Goal: Information Seeking & Learning: Check status

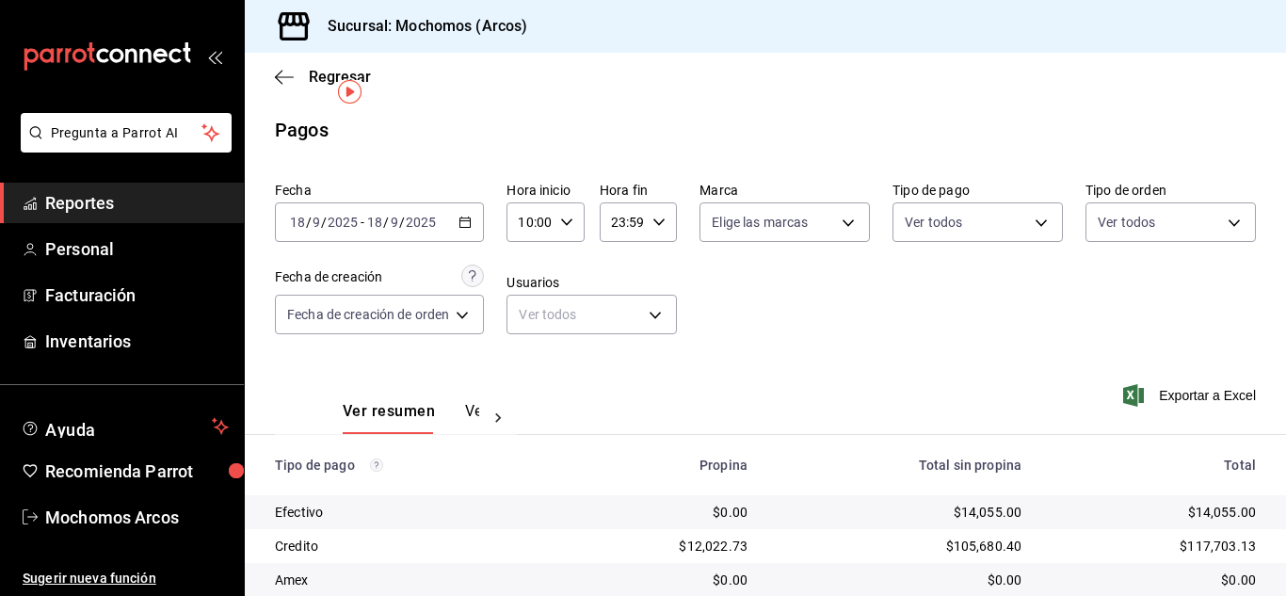
scroll to position [235, 0]
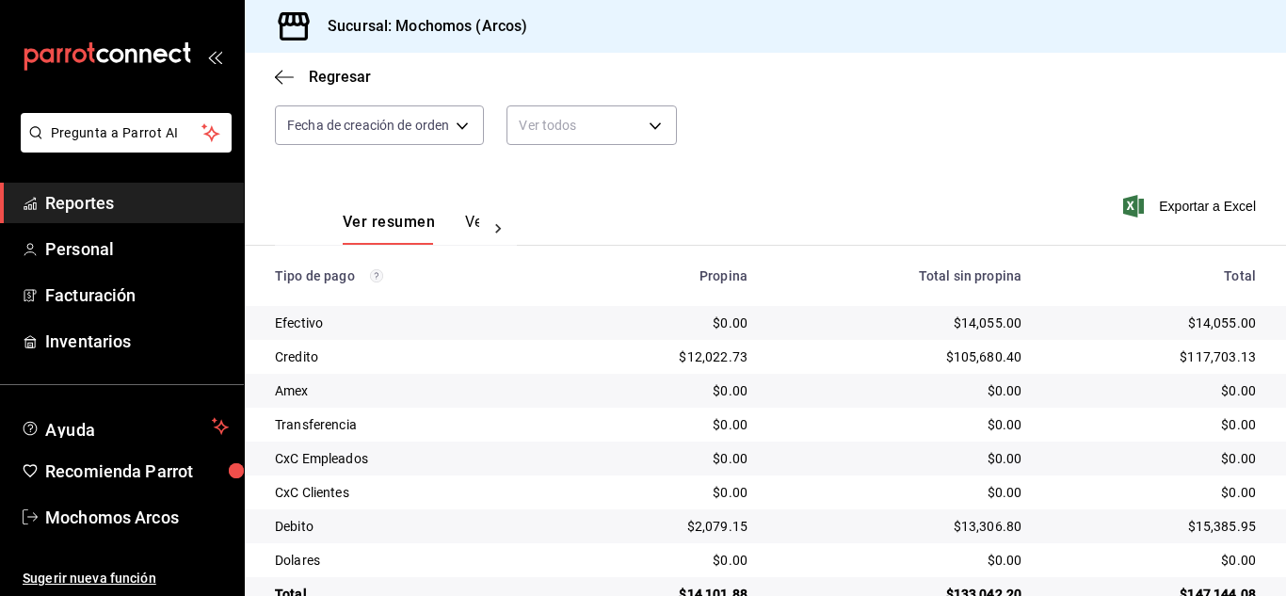
scroll to position [235, 0]
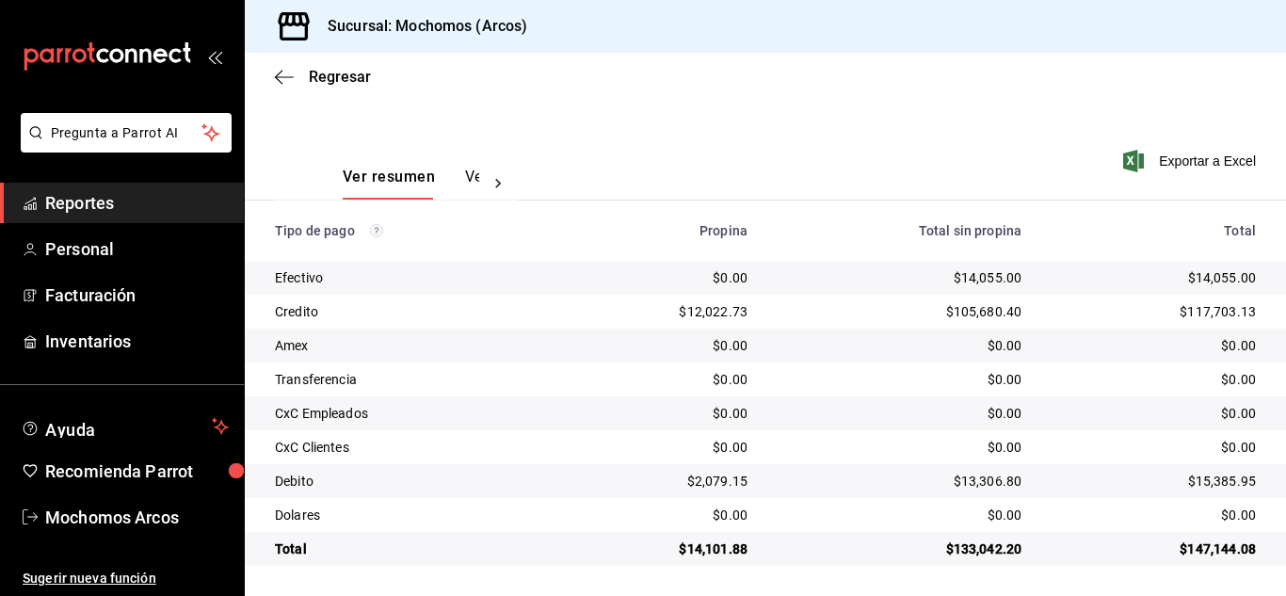
scroll to position [141, 0]
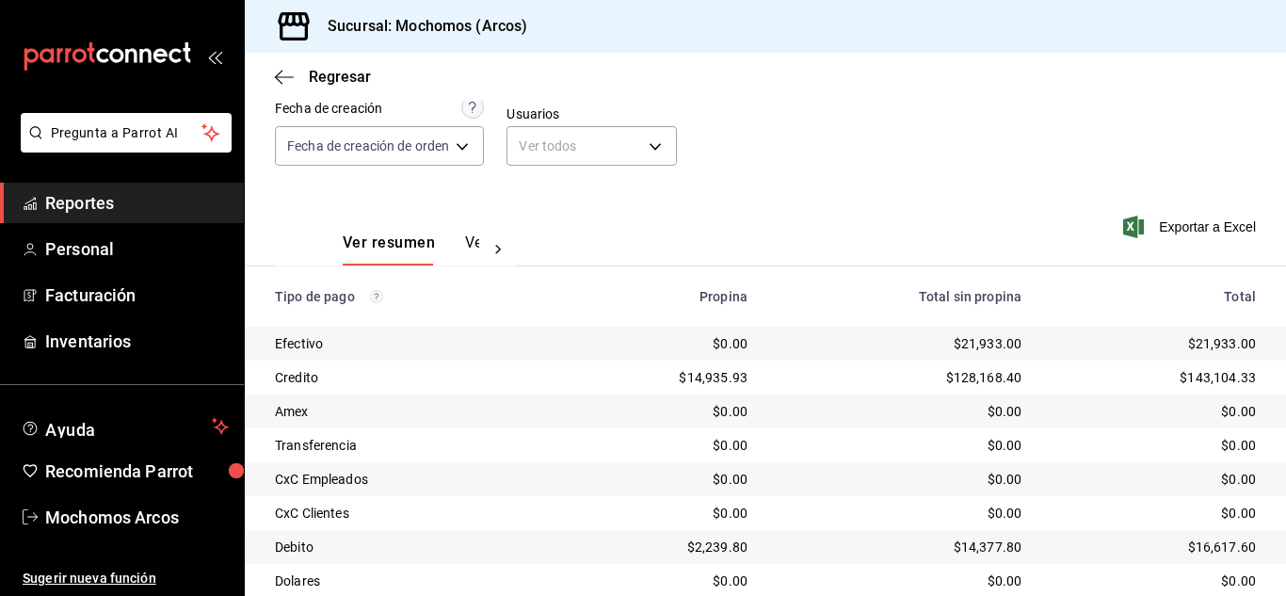
scroll to position [235, 0]
